Goal: Find specific page/section: Find specific page/section

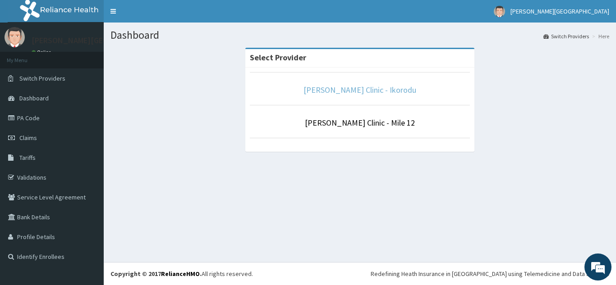
click at [373, 91] on link "[PERSON_NAME] Clinic - Ikorodu" at bounding box center [360, 90] width 113 height 10
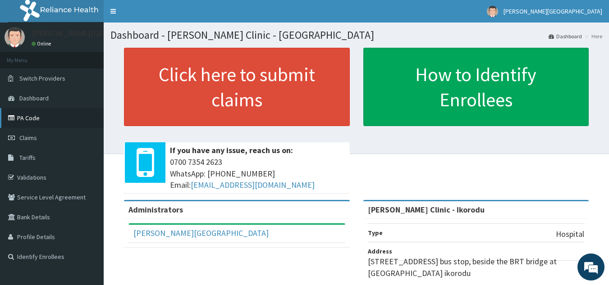
click at [45, 113] on link "PA Code" at bounding box center [52, 118] width 104 height 20
